Goal: Navigation & Orientation: Go to known website

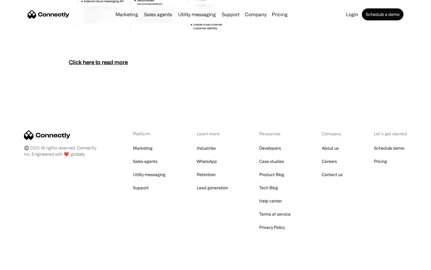
scroll to position [2598, 0]
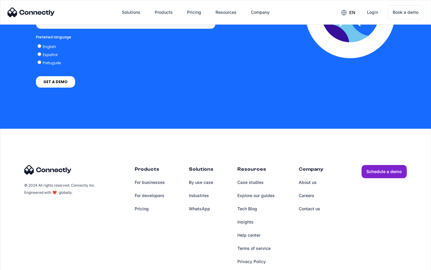
scroll to position [449, 0]
